Goal: Check status: Check status

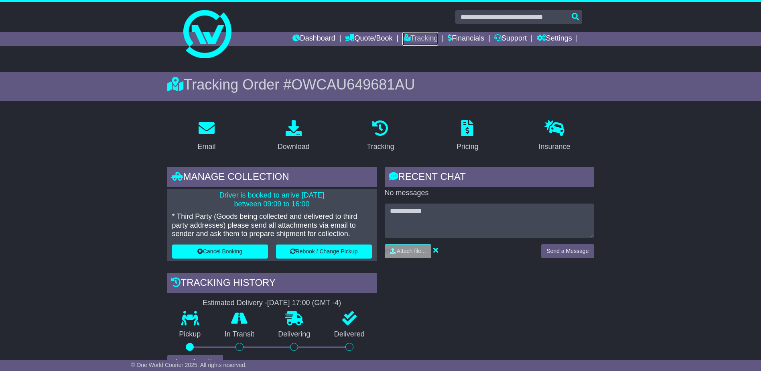
click at [423, 42] on link "Tracking" at bounding box center [419, 39] width 35 height 14
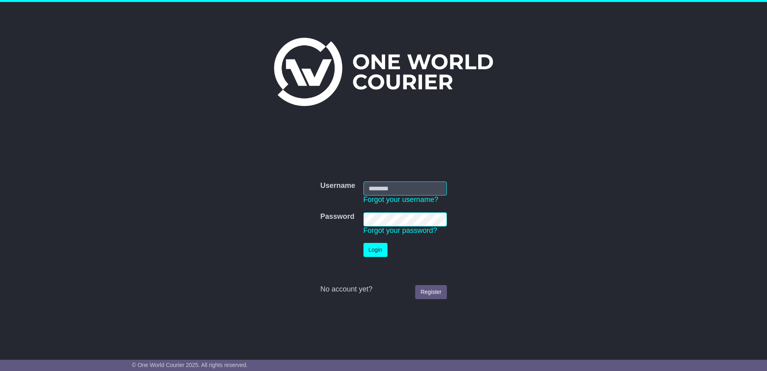
type input "**********"
click at [375, 245] on button "Login" at bounding box center [375, 250] width 24 height 14
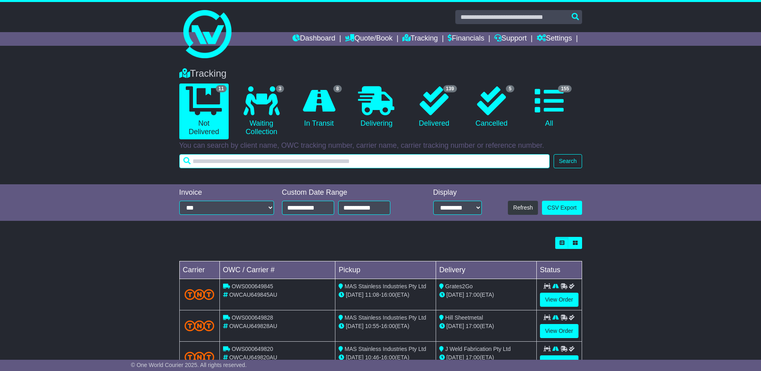
click at [360, 160] on input "text" at bounding box center [364, 161] width 371 height 14
type input "******"
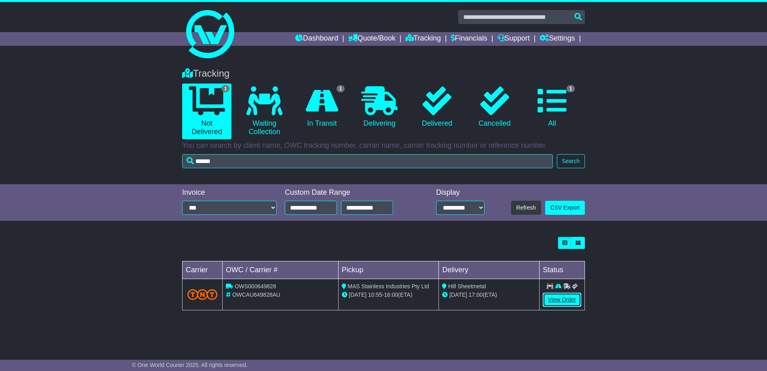
click at [558, 301] on link "View Order" at bounding box center [562, 299] width 38 height 14
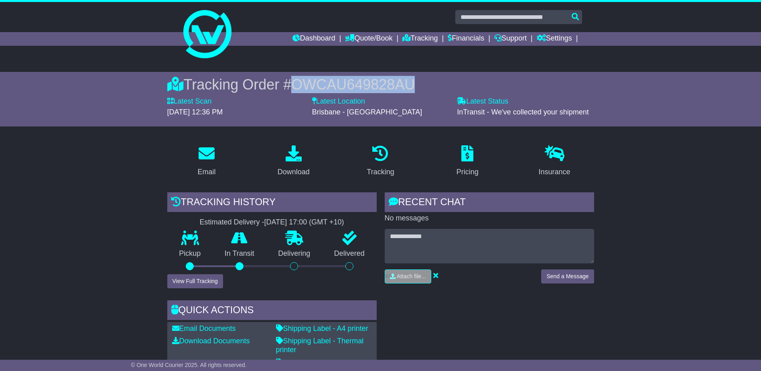
drag, startPoint x: 411, startPoint y: 86, endPoint x: 298, endPoint y: 88, distance: 113.1
click at [298, 88] on span "OWCAU649828AU" at bounding box center [353, 84] width 124 height 16
copy span "OWCAU649828AU"
drag, startPoint x: 622, startPoint y: 174, endPoint x: 634, endPoint y: 182, distance: 13.3
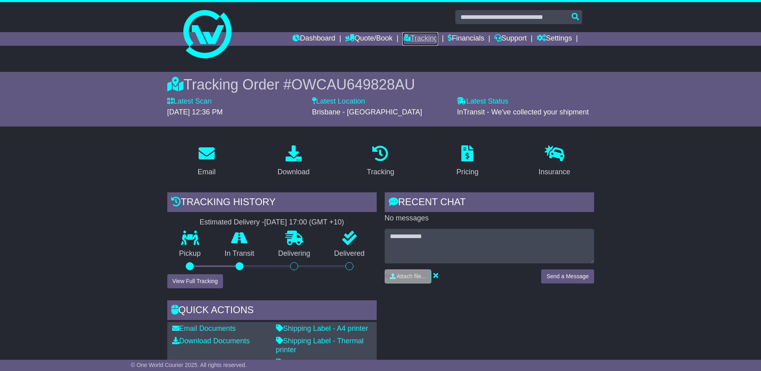
click at [427, 38] on link "Tracking" at bounding box center [419, 39] width 35 height 14
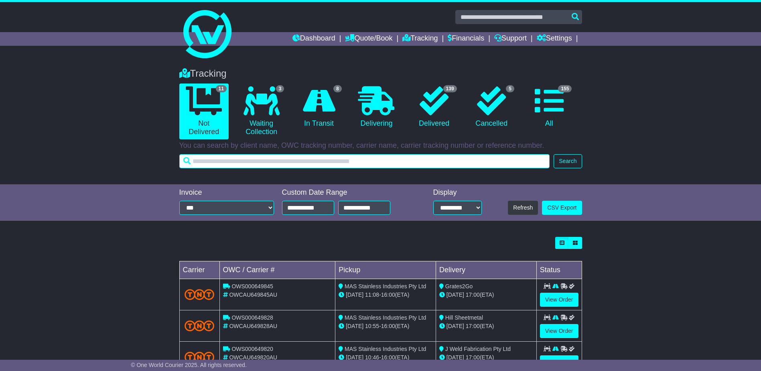
click at [395, 157] on input "text" at bounding box center [364, 161] width 371 height 14
type input "******"
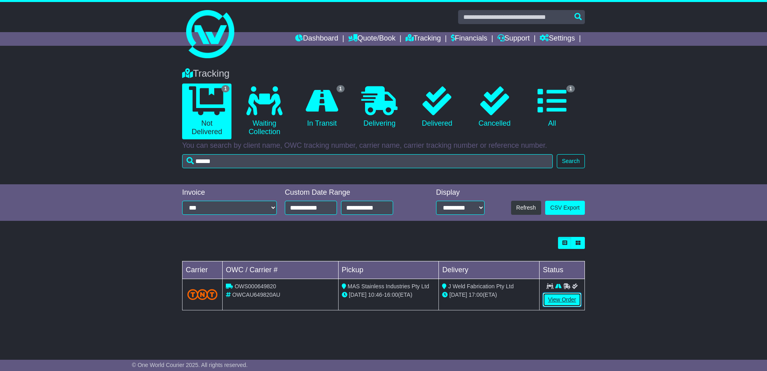
click at [557, 297] on link "View Order" at bounding box center [562, 299] width 38 height 14
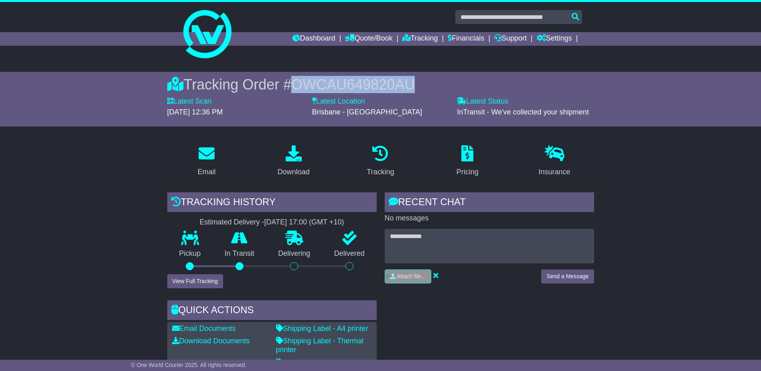
drag, startPoint x: 417, startPoint y: 79, endPoint x: 296, endPoint y: 79, distance: 121.1
click at [296, 79] on div "Tracking Order # OWCAU649820AU" at bounding box center [380, 84] width 427 height 17
copy span "OWCAU649820AU"
click at [430, 36] on link "Tracking" at bounding box center [419, 39] width 35 height 14
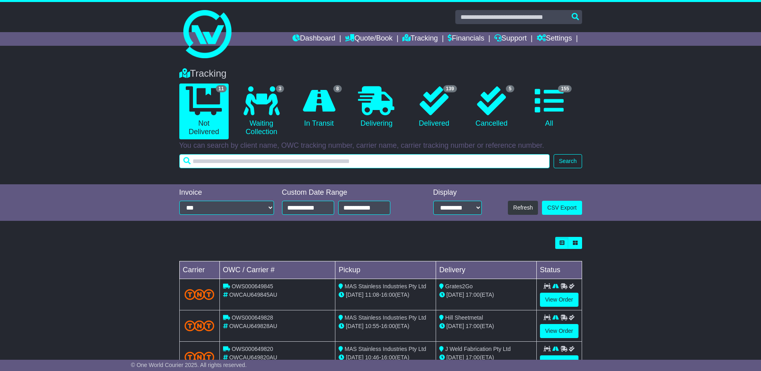
click at [370, 162] on input "text" at bounding box center [364, 161] width 371 height 14
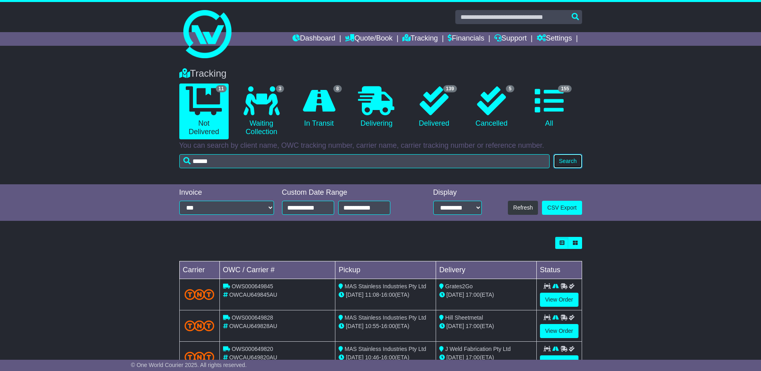
click at [561, 161] on button "Search" at bounding box center [567, 161] width 28 height 14
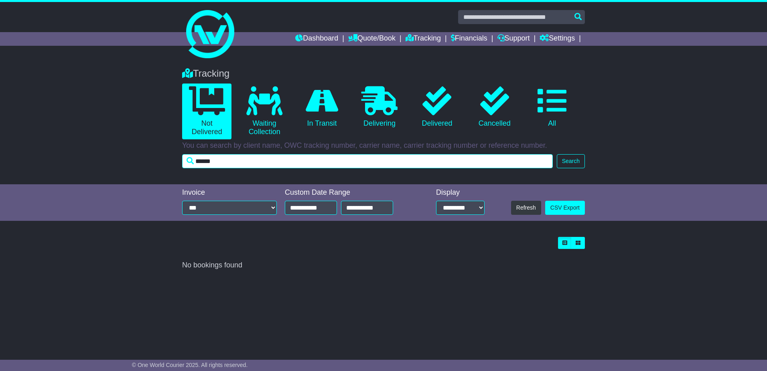
click at [354, 164] on input "******" at bounding box center [367, 161] width 371 height 14
type input "*"
